Goal: Feedback & Contribution: Submit feedback/report problem

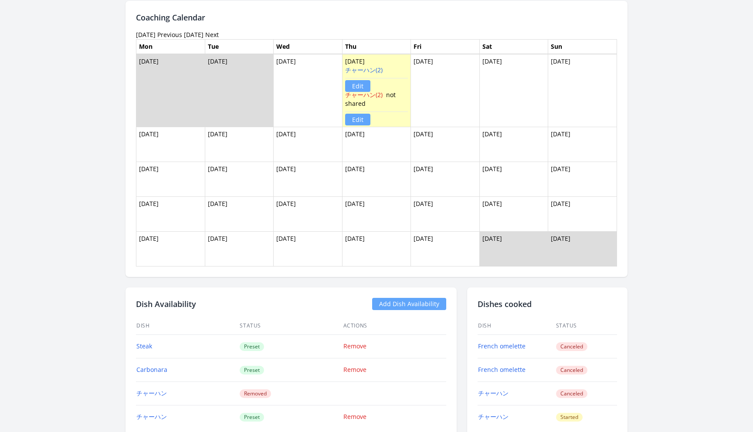
scroll to position [999, 0]
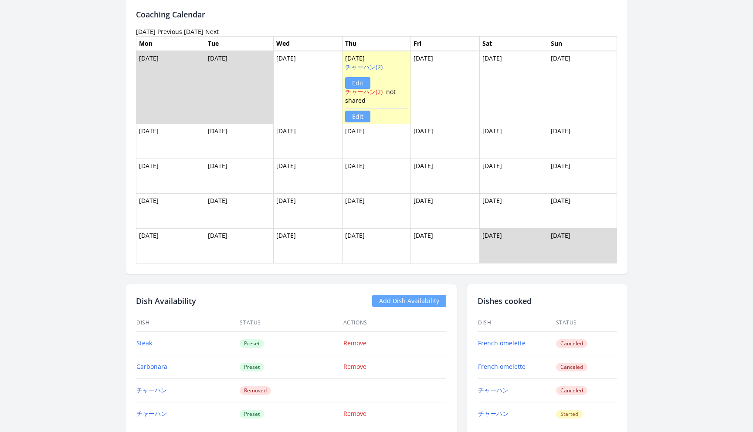
click at [361, 116] on link "Edit" at bounding box center [357, 117] width 25 height 12
click at [377, 95] on link "チャーハン(2)" at bounding box center [363, 92] width 37 height 8
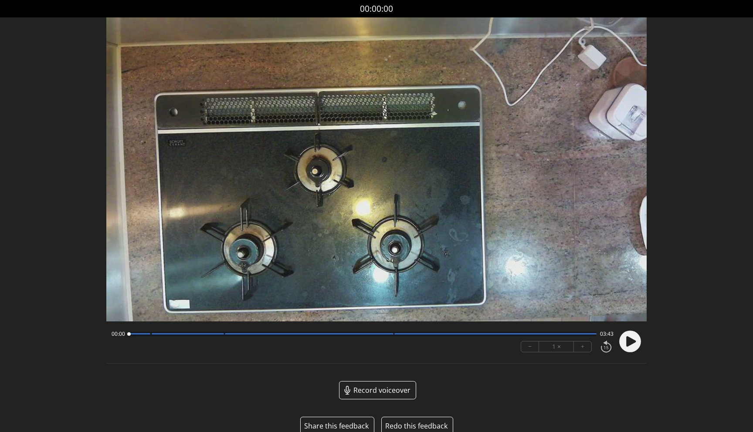
click at [635, 346] on circle at bounding box center [630, 342] width 22 height 22
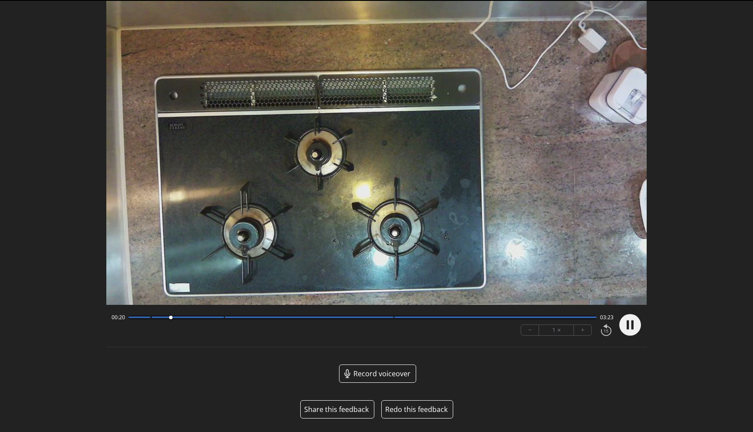
click at [329, 408] on button "Share this feedback" at bounding box center [336, 409] width 65 height 10
